Goal: Information Seeking & Learning: Learn about a topic

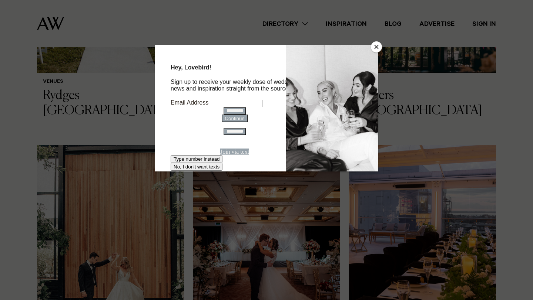
scroll to position [391, 0]
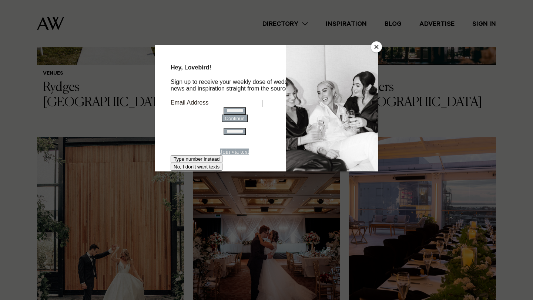
click at [377, 50] on button "Close" at bounding box center [376, 46] width 11 height 11
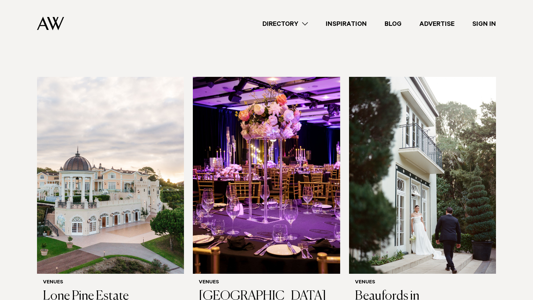
scroll to position [1561, 0]
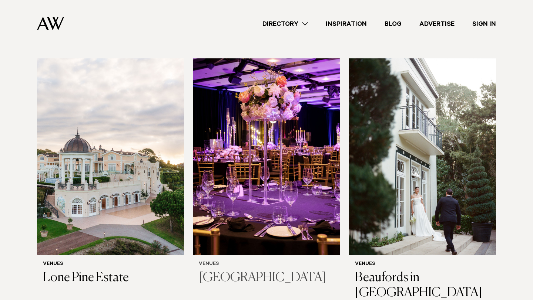
click at [322, 140] on img at bounding box center [266, 156] width 147 height 197
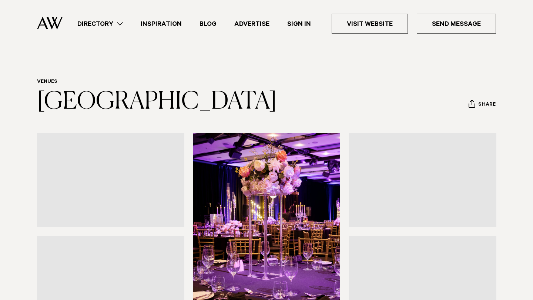
scroll to position [84, 0]
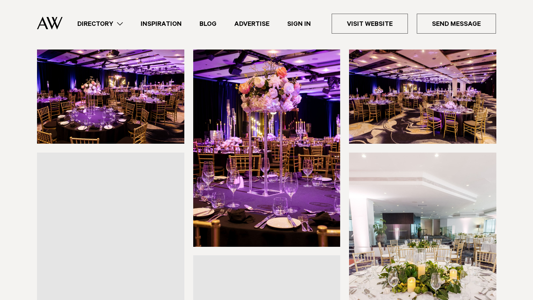
click at [342, 163] on div at bounding box center [266, 200] width 459 height 300
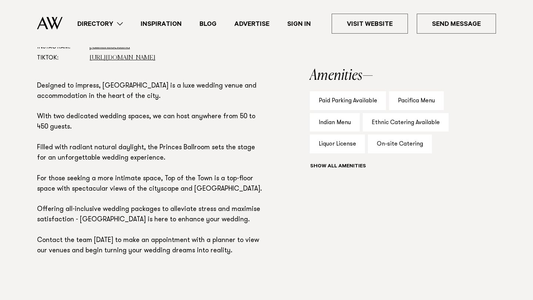
scroll to position [516, 0]
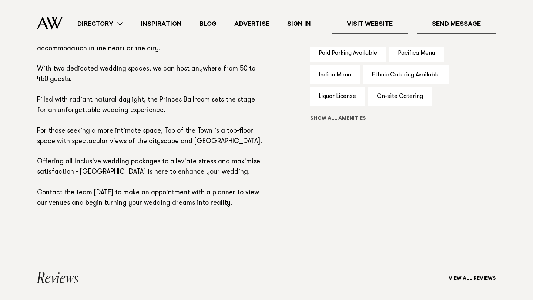
click at [323, 119] on button "Show all" at bounding box center [352, 119] width 84 height 8
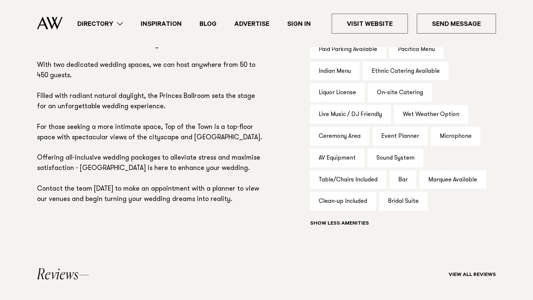
scroll to position [521, 0]
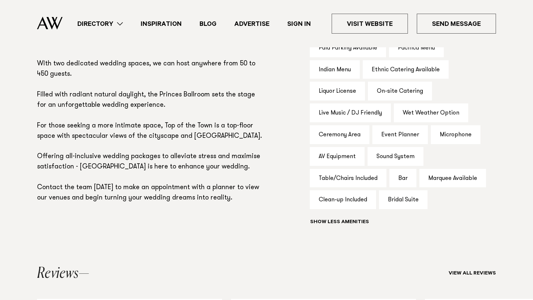
click at [391, 199] on div "Bridal Suite" at bounding box center [403, 199] width 48 height 19
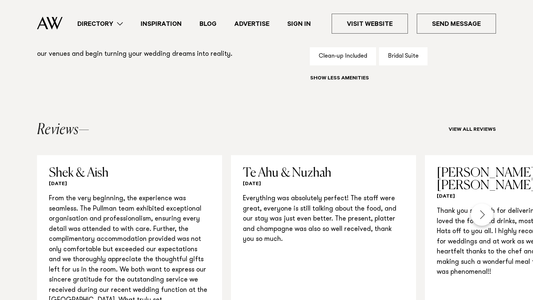
scroll to position [694, 0]
